Goal: Task Accomplishment & Management: Complete application form

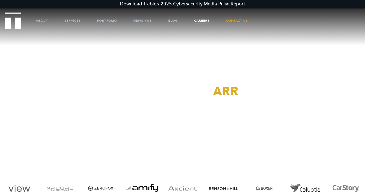
click at [199, 20] on link "Careers" at bounding box center [201, 20] width 15 height 15
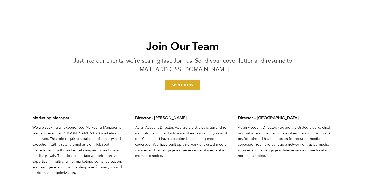
scroll to position [1538, 0]
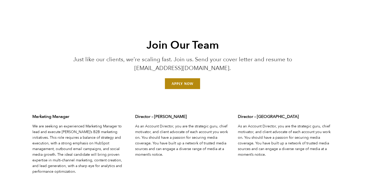
click at [187, 87] on link "Apply Now" at bounding box center [182, 83] width 35 height 11
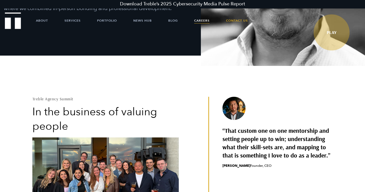
scroll to position [0, 0]
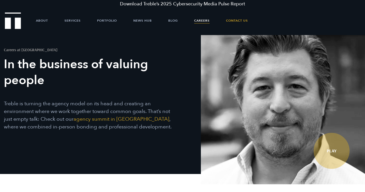
click at [51, 20] on ul "About Services Portfolio News Hub Blog Careers Contact Us" at bounding box center [183, 20] width 324 height 15
click at [108, 119] on link "agency summit in [GEOGRAPHIC_DATA]" at bounding box center [121, 118] width 96 height 7
